Goal: Information Seeking & Learning: Understand process/instructions

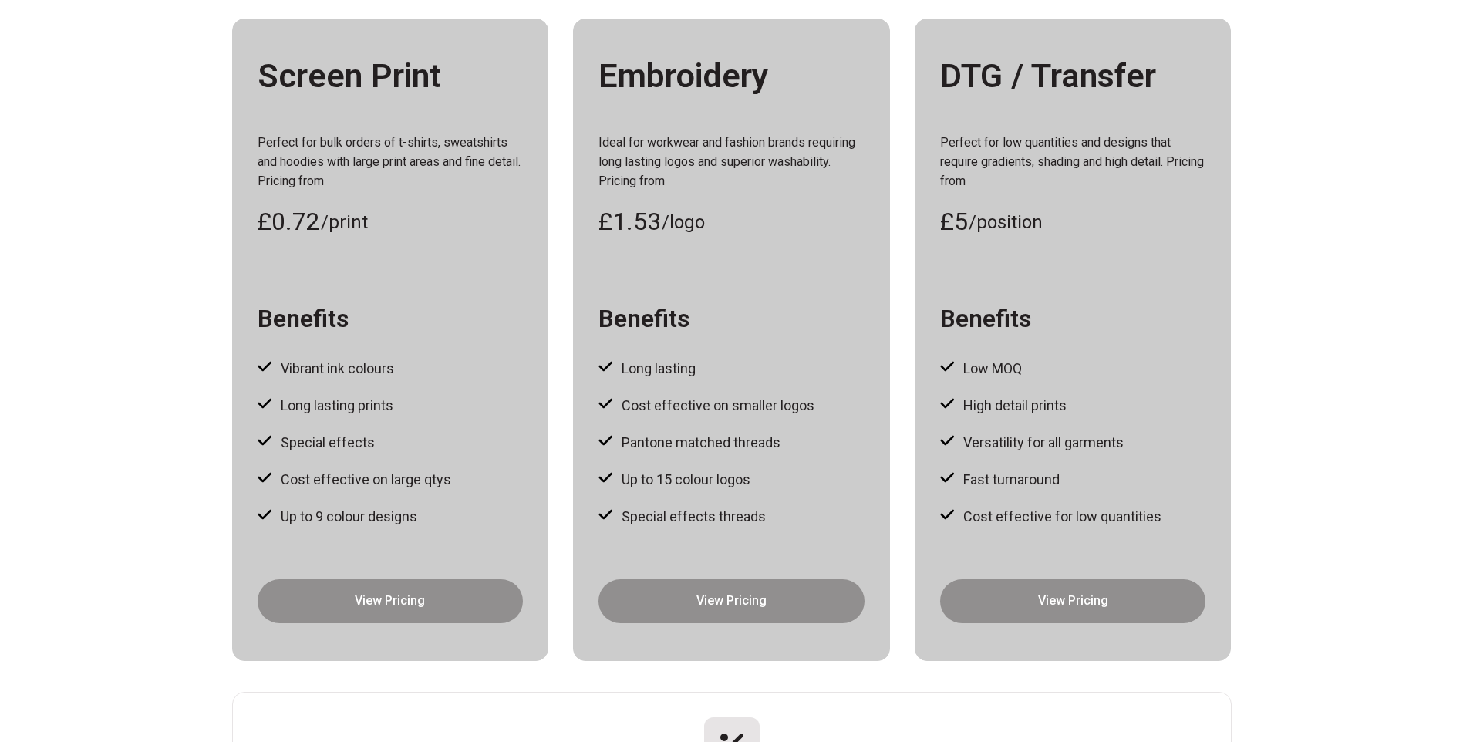
scroll to position [308, 0]
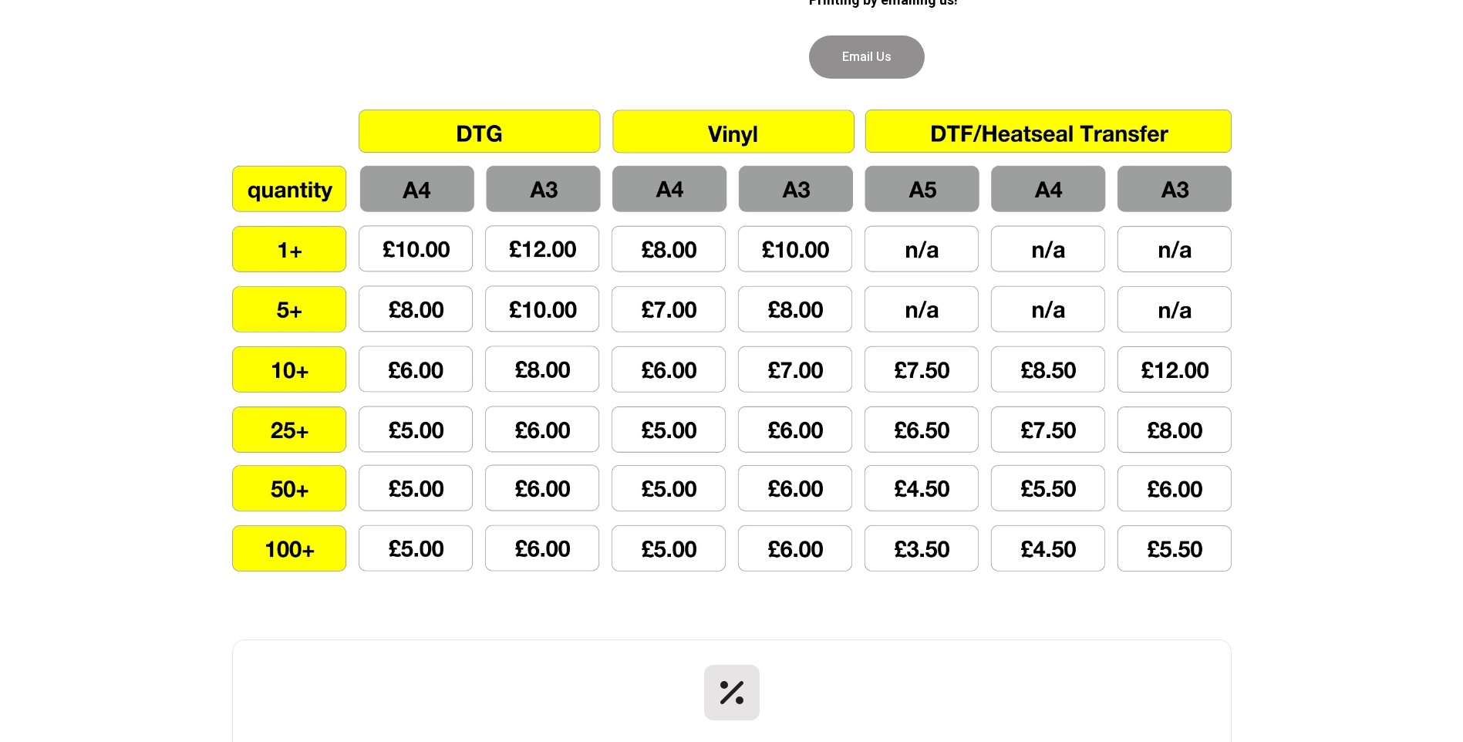
scroll to position [1234, 0]
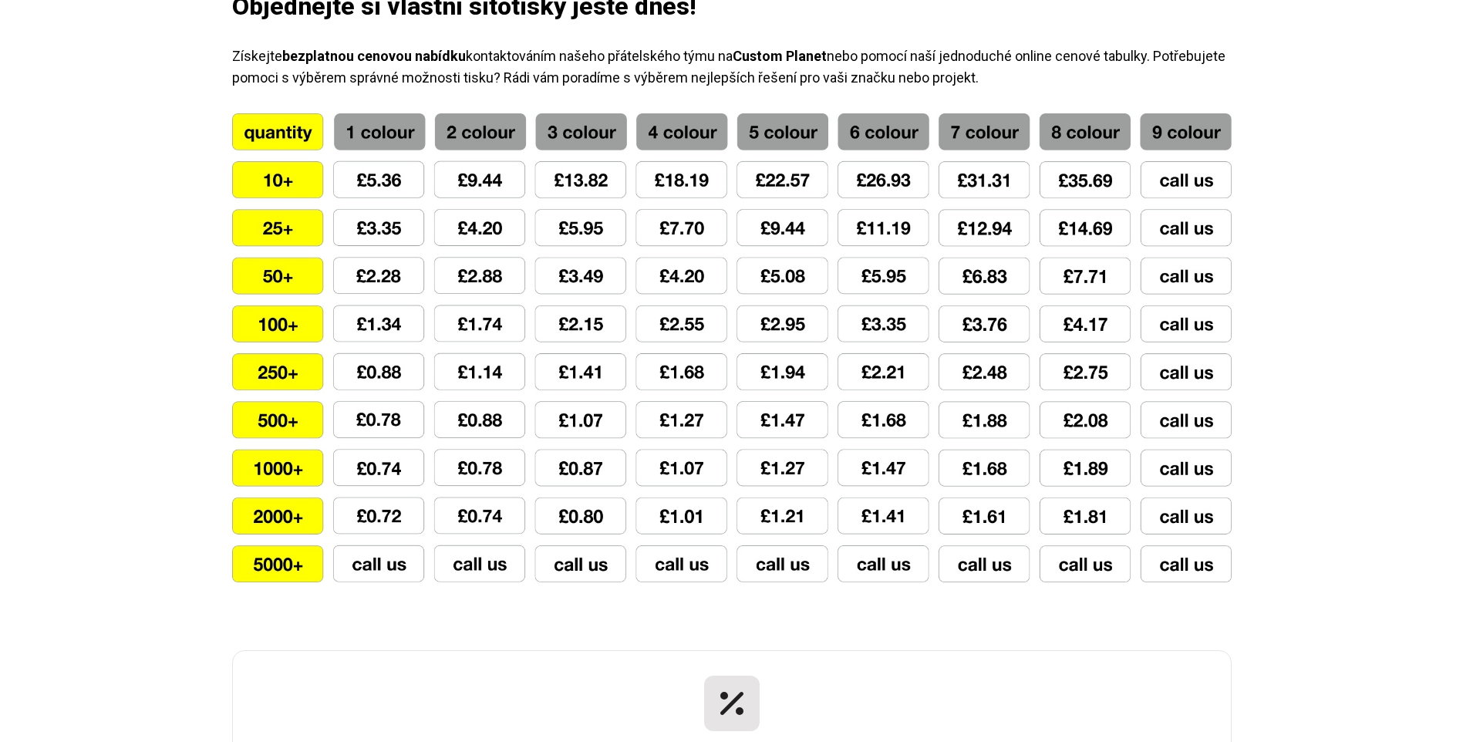
scroll to position [988, 0]
